Goal: Transaction & Acquisition: Purchase product/service

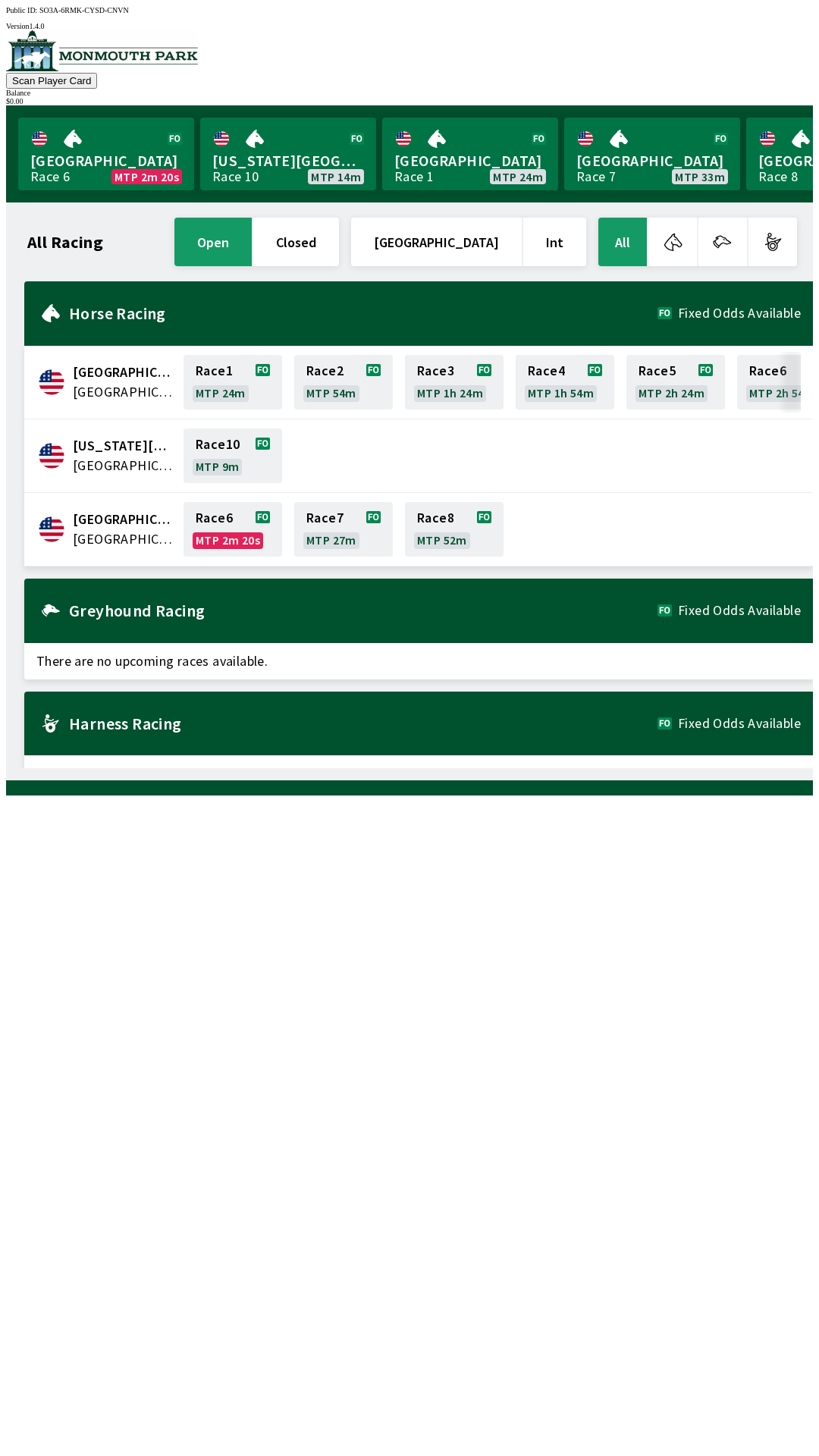
scroll to position [0, 1371]
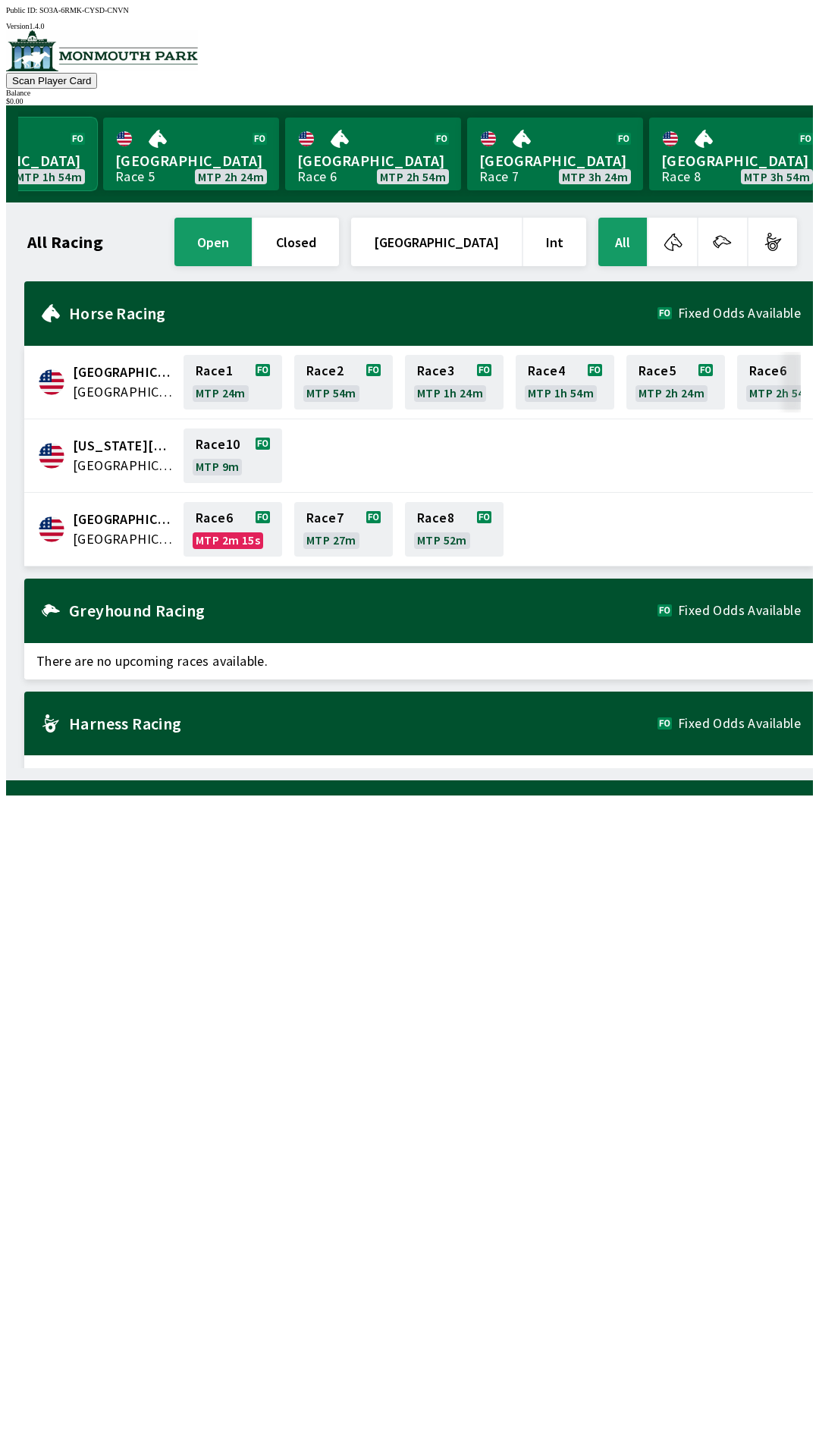
click at [42, 148] on link "Canterbury Park Race 4 MTP 1h 54m" at bounding box center [9, 153] width 176 height 72
click at [747, 97] on div "$ 0.00" at bounding box center [409, 101] width 807 height 9
click at [137, 62] on img at bounding box center [101, 50] width 191 height 41
click at [49, 150] on link "Canterbury Park Race 4 MTP 1h 54m" at bounding box center [9, 153] width 176 height 72
click at [206, 308] on h2 "Horse Racing" at bounding box center [363, 313] width 589 height 12
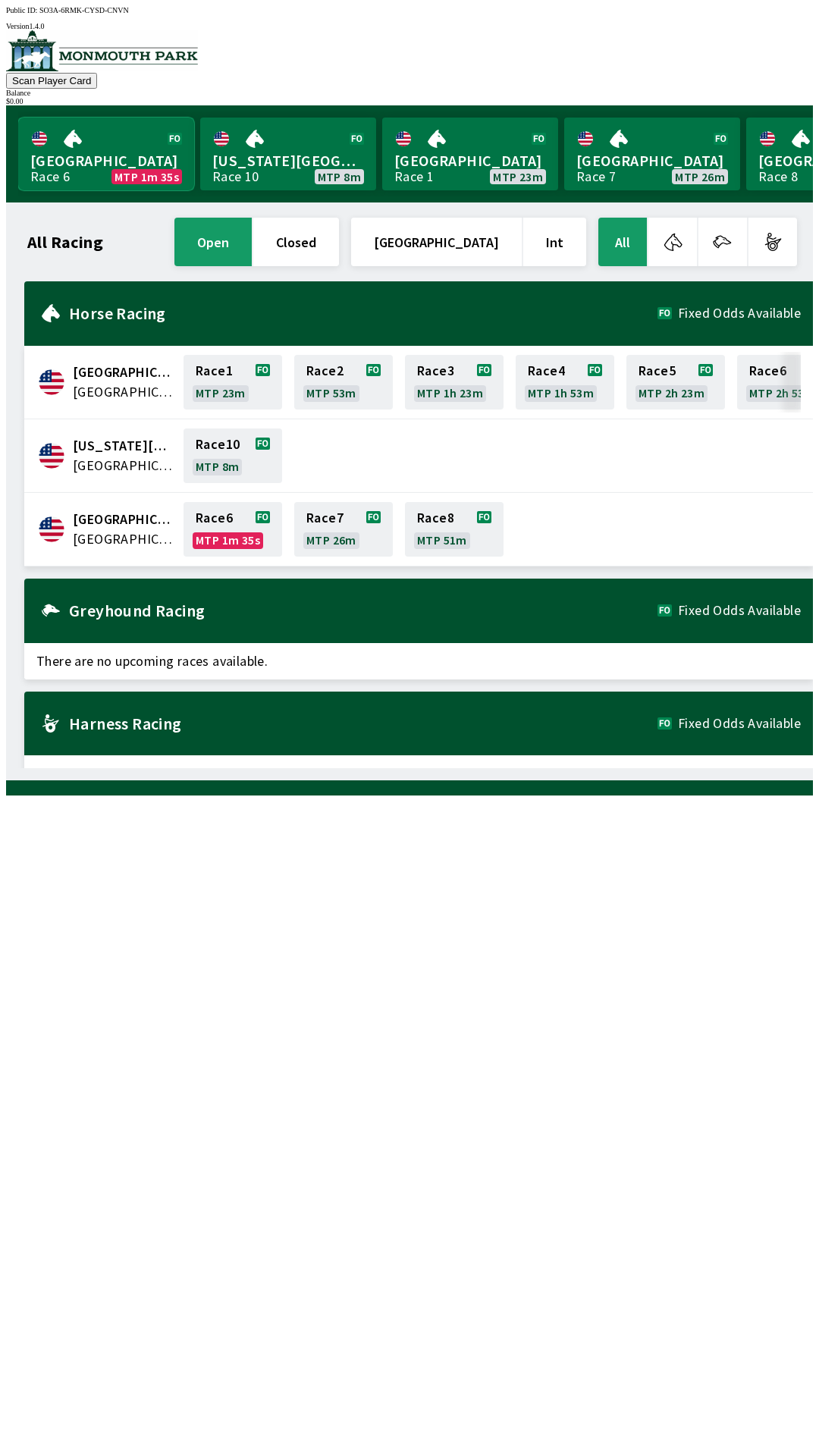
click at [112, 153] on link "[GEOGRAPHIC_DATA] Race 6 MTP 1m 35s" at bounding box center [106, 153] width 176 height 72
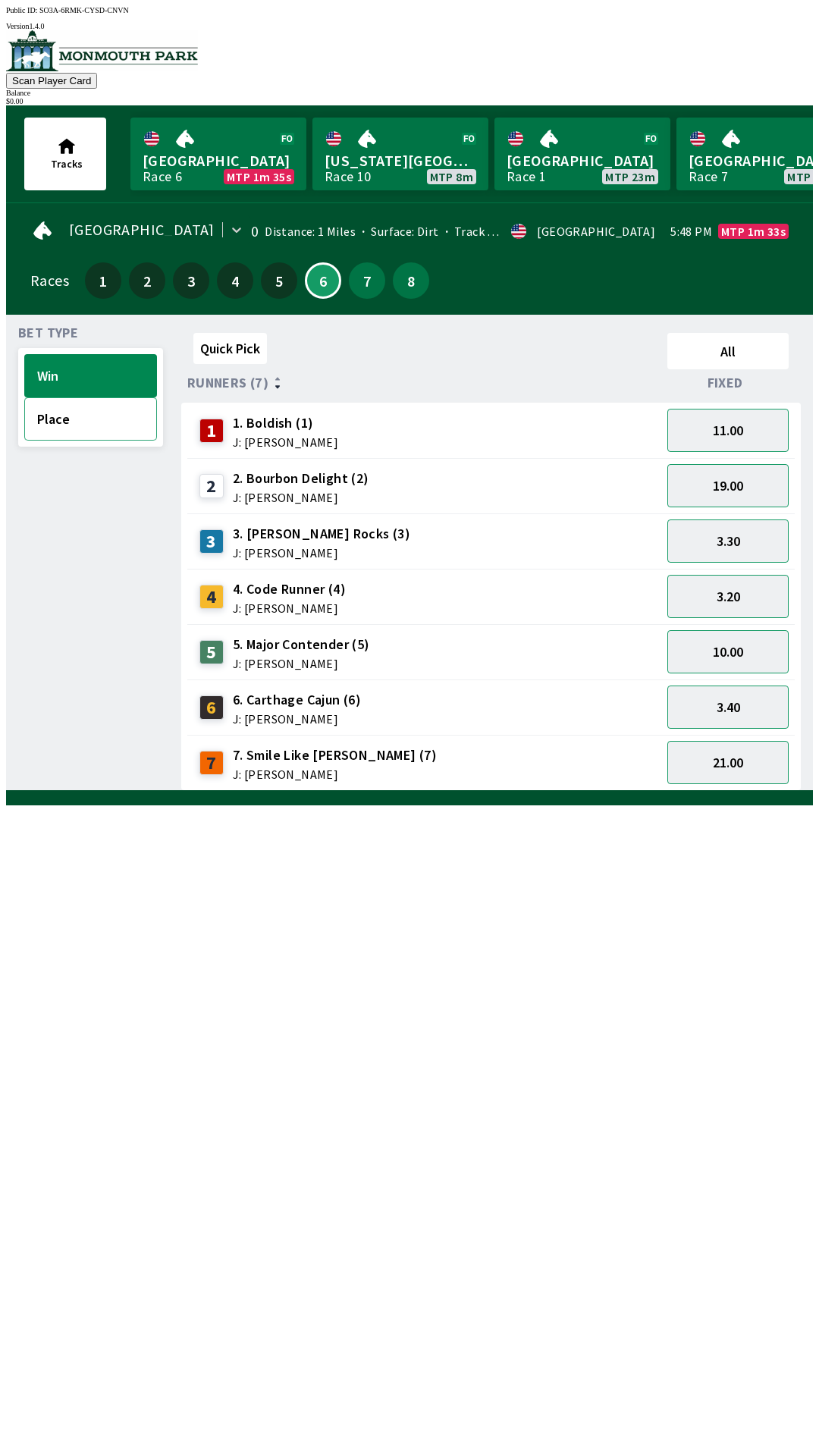
click at [99, 407] on button "Place" at bounding box center [90, 418] width 132 height 43
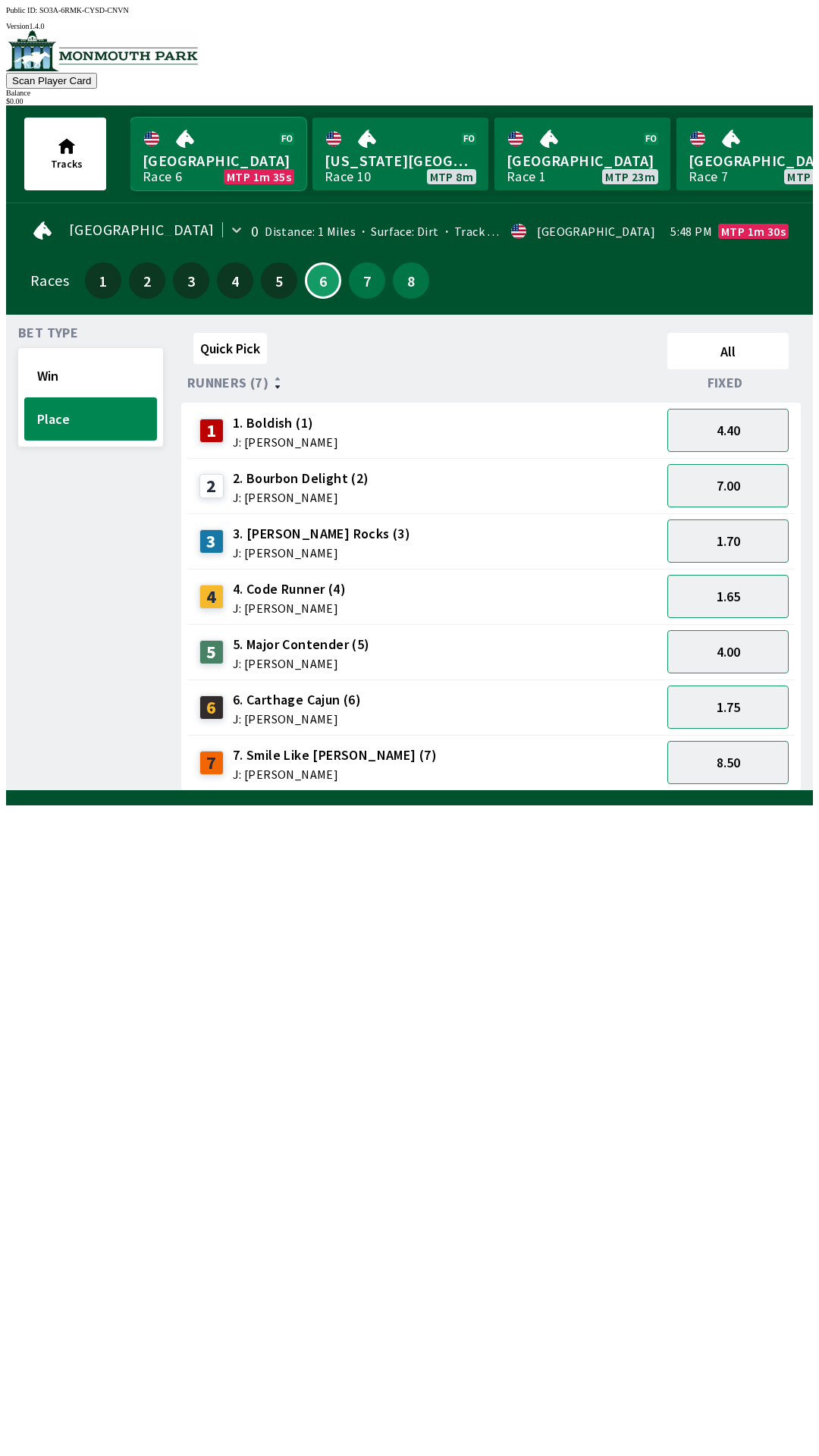
click at [223, 154] on link "[GEOGRAPHIC_DATA] Race 6 MTP 1m 35s" at bounding box center [218, 153] width 176 height 72
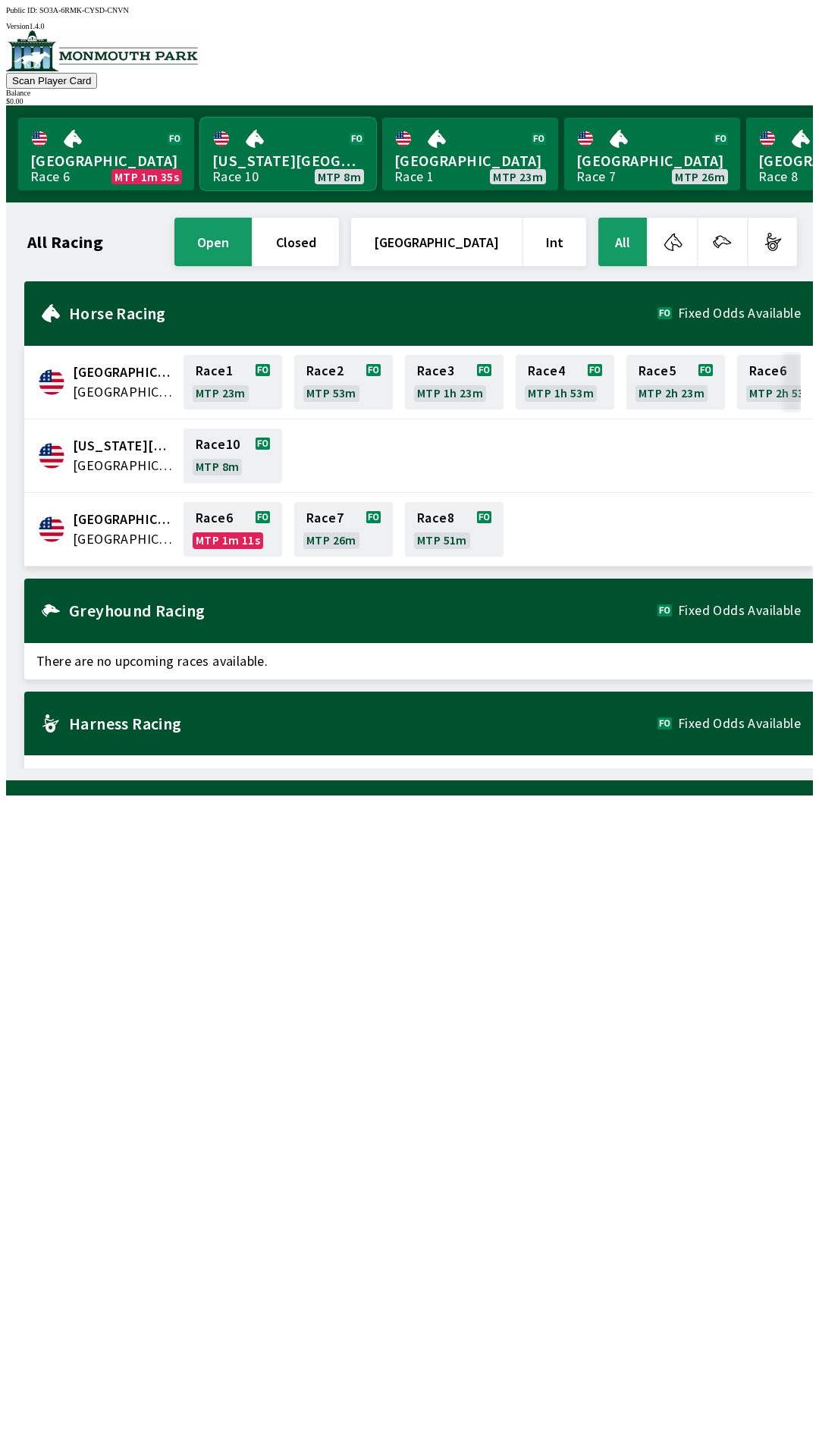
click at [318, 150] on link "[US_STATE] Park Race 10 MTP 8m" at bounding box center [288, 153] width 176 height 72
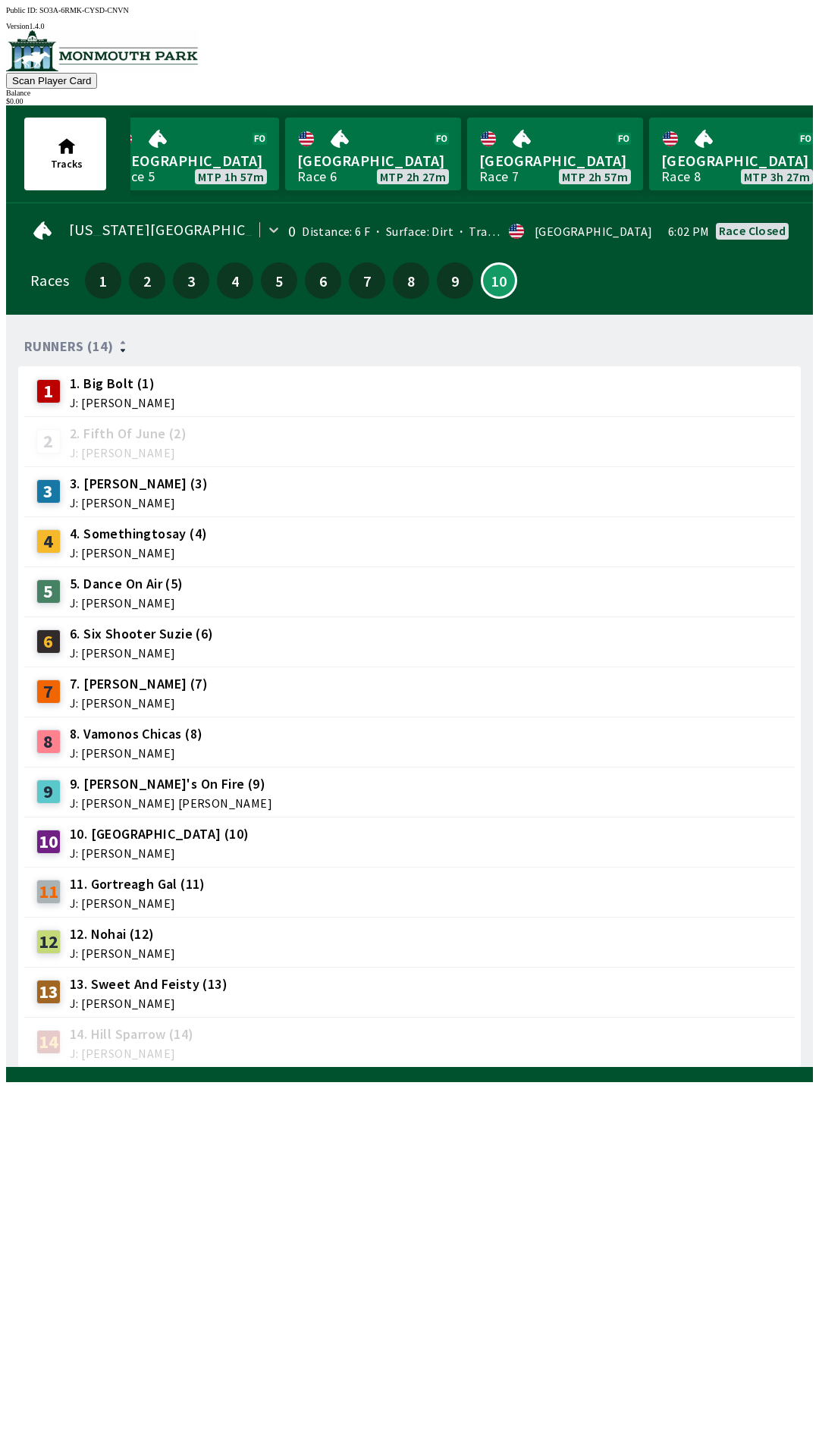
scroll to position [0, 937]
click at [485, 1067] on div "Runners (14) 1 1. Big Bolt (1) J: [PERSON_NAME] 2 2. Fifth Of June (2) J: [PERS…" at bounding box center [415, 697] width 795 height 741
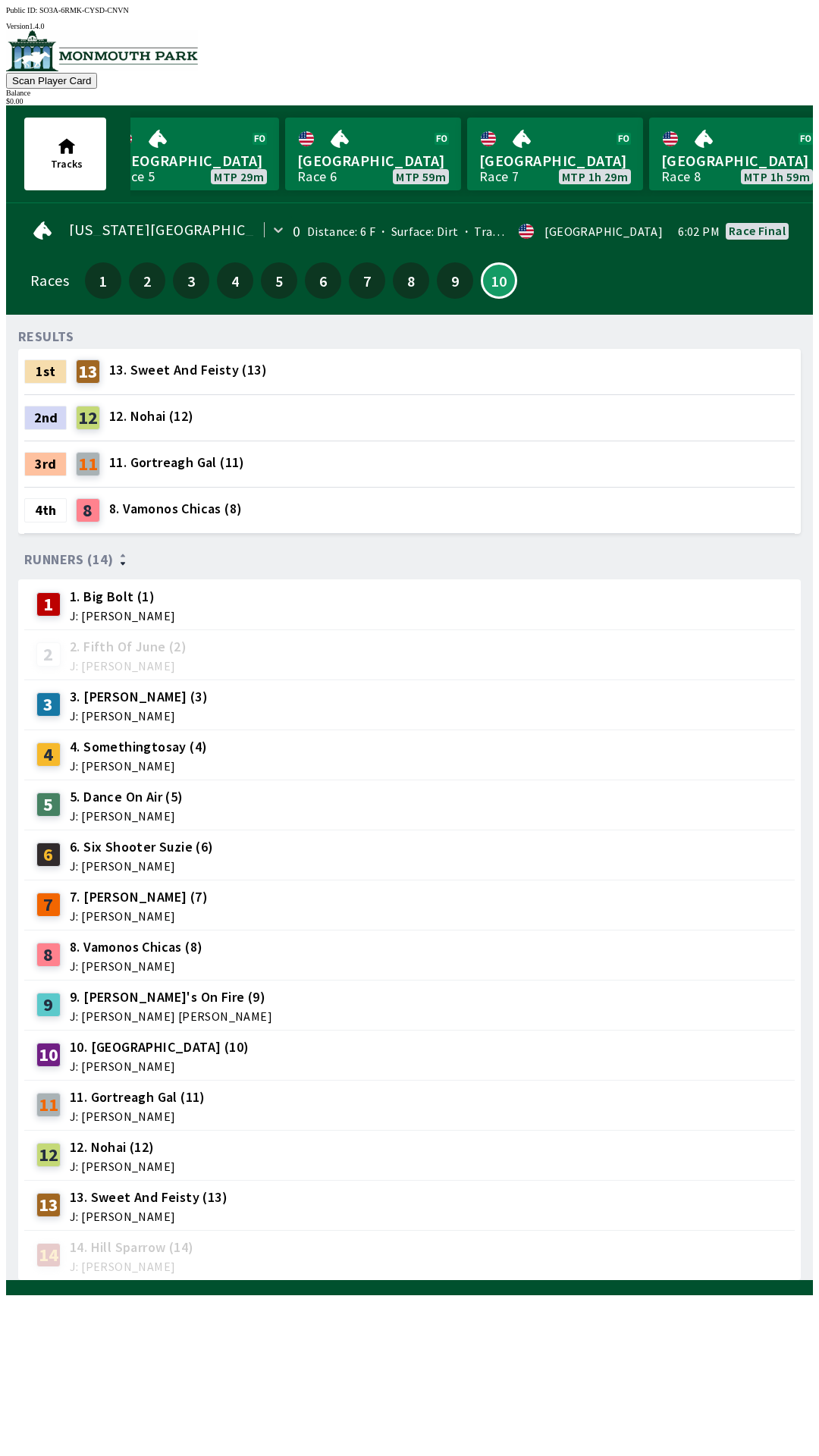
scroll to position [0, 28]
